Goal: Task Accomplishment & Management: Use online tool/utility

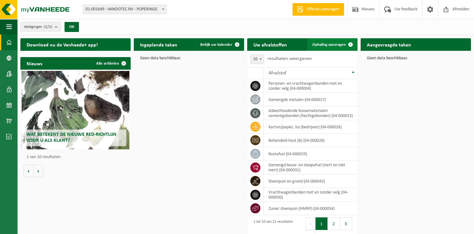
click at [334, 43] on span "Ophaling aanvragen" at bounding box center [328, 45] width 33 height 4
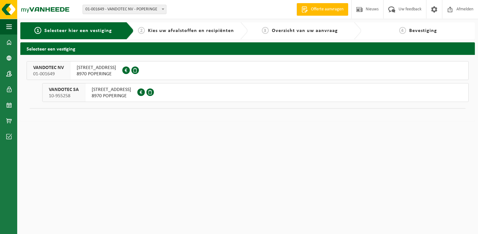
click at [85, 67] on span "NIJVERHEIDSSTRAAT 49" at bounding box center [96, 67] width 39 height 6
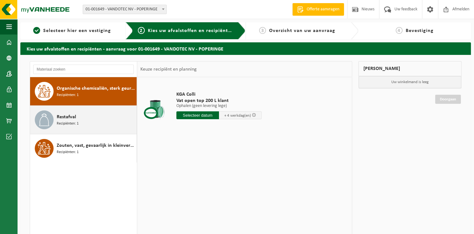
click at [65, 119] on span "Restafval" at bounding box center [66, 117] width 19 height 8
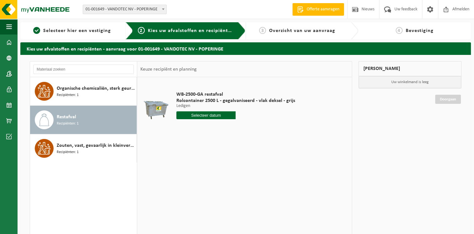
click at [201, 114] on input "text" at bounding box center [205, 115] width 59 height 8
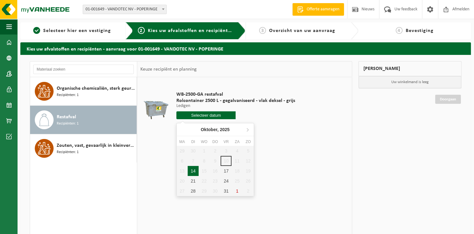
click at [193, 170] on div "14" at bounding box center [192, 171] width 11 height 10
type input "Van 2025-10-14"
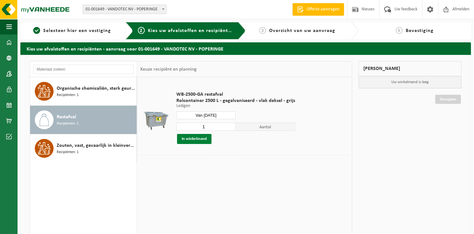
click at [190, 139] on button "In winkelmand" at bounding box center [194, 139] width 34 height 10
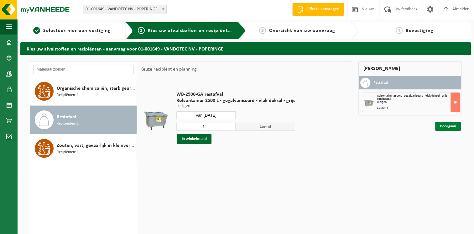
click at [446, 127] on link "Doorgaan" at bounding box center [448, 125] width 26 height 9
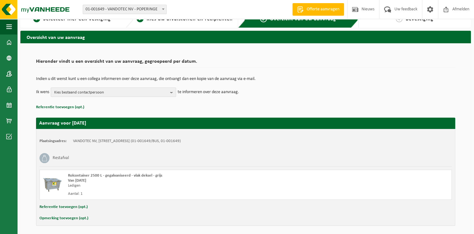
scroll to position [13, 0]
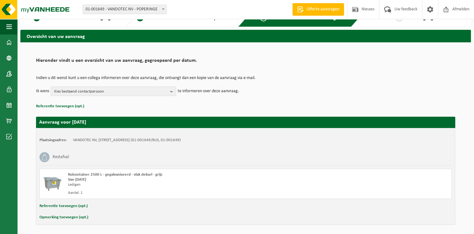
click at [464, 141] on div "Hieronder vindt u een overzicht van uw aanvraag, gegroepeerd per datum. Indien …" at bounding box center [246, 140] width 438 height 182
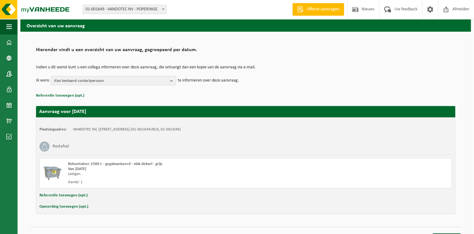
scroll to position [25, 0]
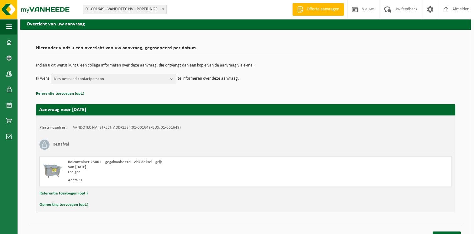
click at [458, 170] on div "Hieronder vindt u een overzicht van uw aanvraag, gegroepeerd per datum. Indien …" at bounding box center [245, 127] width 431 height 182
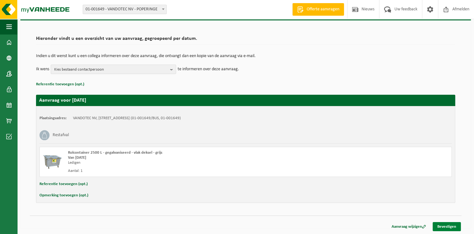
click at [447, 226] on link "Bevestigen" at bounding box center [446, 226] width 28 height 9
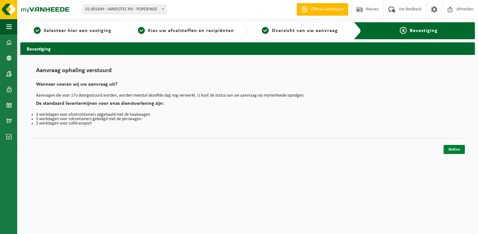
click at [457, 149] on link "Sluiten" at bounding box center [454, 149] width 21 height 9
